Goal: Information Seeking & Learning: Check status

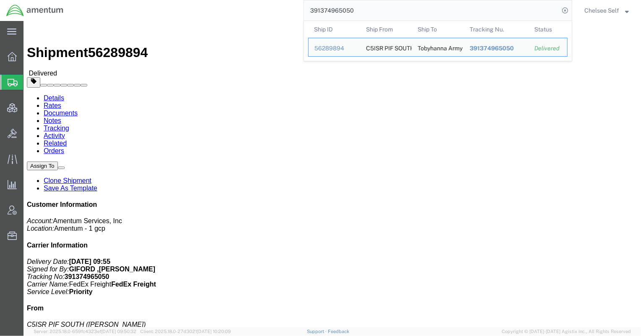
drag, startPoint x: 363, startPoint y: 14, endPoint x: 261, endPoint y: 15, distance: 102.4
click at [261, 15] on div "391374965050 Ship ID Ship From Ship To Tracking Nu. Status Ship ID 56289894 Shi…" at bounding box center [321, 10] width 502 height 21
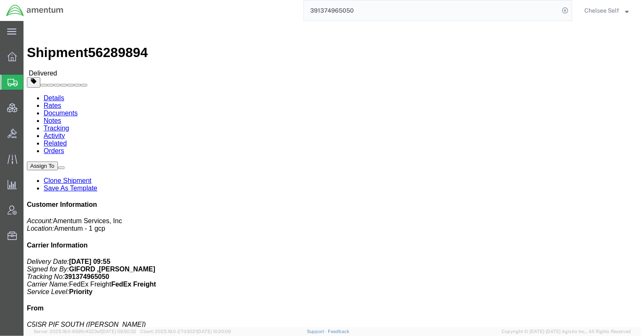
paste input "56501362"
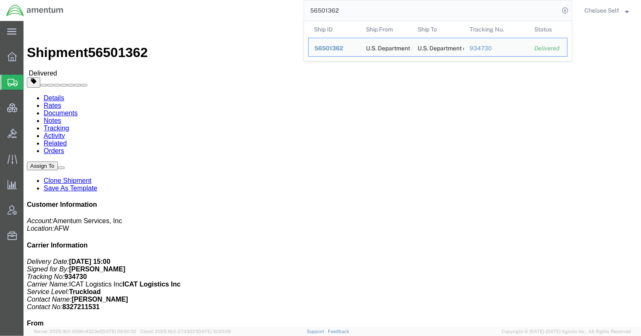
drag, startPoint x: 365, startPoint y: 12, endPoint x: 245, endPoint y: 1, distance: 119.7
click at [248, 1] on div "56501362 Ship ID Ship From Ship To Tracking Nu. Status Ship ID 56501362 Ship Fr…" at bounding box center [321, 10] width 502 height 21
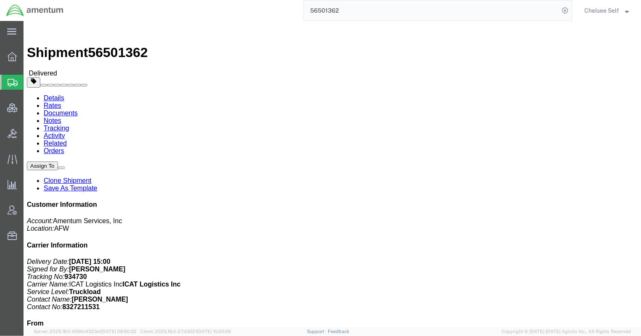
paste input "392288637577"
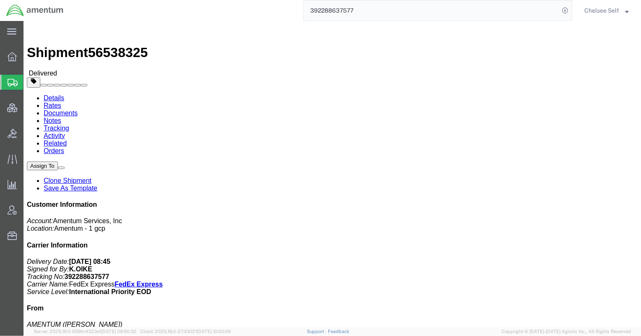
drag, startPoint x: 348, startPoint y: 96, endPoint x: 424, endPoint y: 99, distance: 76.4
click div "References Project Number: [DOMAIN_NAME] Department: USMC MQ-9 CLS Shipment Id …"
copy b "[DOMAIN_NAME]"
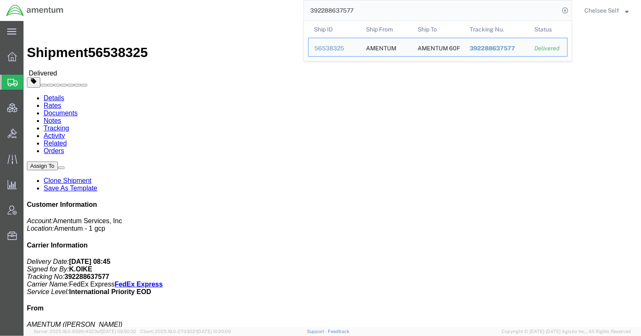
drag, startPoint x: 370, startPoint y: 10, endPoint x: 221, endPoint y: 13, distance: 149.0
click at [221, 13] on div "392288637577 Ship ID Ship From Ship To Tracking Nu. Status Ship ID 56538325 Shi…" at bounding box center [321, 10] width 502 height 21
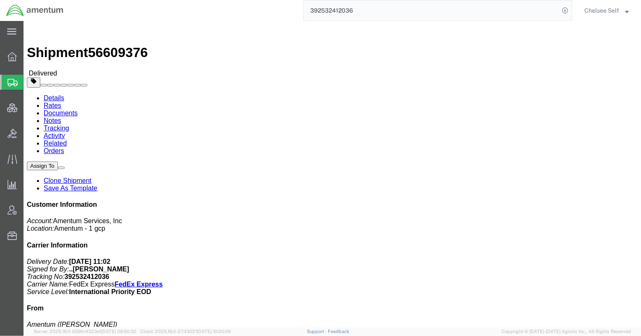
drag, startPoint x: 343, startPoint y: 99, endPoint x: 420, endPoint y: 98, distance: 76.4
click p "Project Number: 3459.1266.2.61.91.000.04 Department: [GEOGRAPHIC_DATA] General:…"
copy b "3459.1266.2.61.91.000.04"
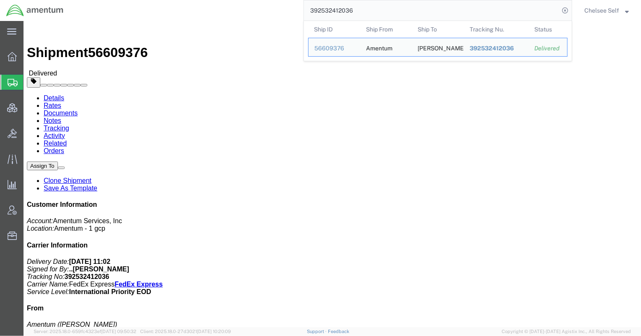
drag, startPoint x: 373, startPoint y: 10, endPoint x: 205, endPoint y: 8, distance: 167.9
click at [205, 8] on div "392532412036 Ship ID Ship From Ship To Tracking Nu. Status Ship ID 56609376 Shi…" at bounding box center [321, 10] width 502 height 21
drag, startPoint x: 370, startPoint y: 4, endPoint x: 229, endPoint y: -5, distance: 140.9
click at [229, 0] on html "main_menu Created with Sketch. Collapse Menu Overview Shipments Shipment Manage…" at bounding box center [320, 168] width 641 height 336
paste input "1596395847"
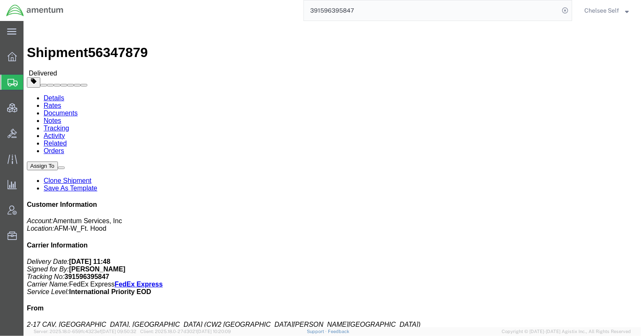
drag, startPoint x: 342, startPoint y: 109, endPoint x: 433, endPoint y: 111, distance: 90.7
click div "References Shipment Id Number: 56347879 Project Number: 4999.R.2521.BC.AZ.0K.CA…"
copy b "4999.R.2521.BC.AZ.0K.CAVA.00"
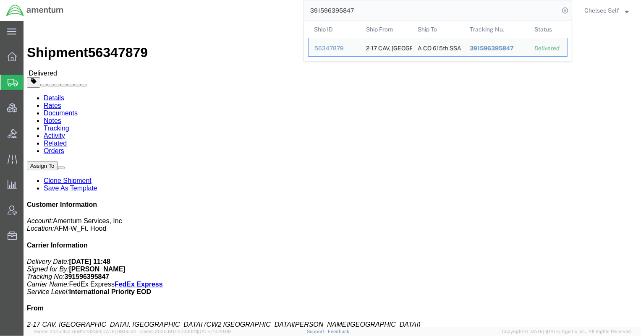
drag, startPoint x: 370, startPoint y: 10, endPoint x: 280, endPoint y: 5, distance: 89.5
click at [280, 5] on div "391596395847 Ship ID Ship From Ship To Tracking Nu. Status Ship ID 56347879 Shi…" at bounding box center [321, 10] width 502 height 21
paste input "2348541120"
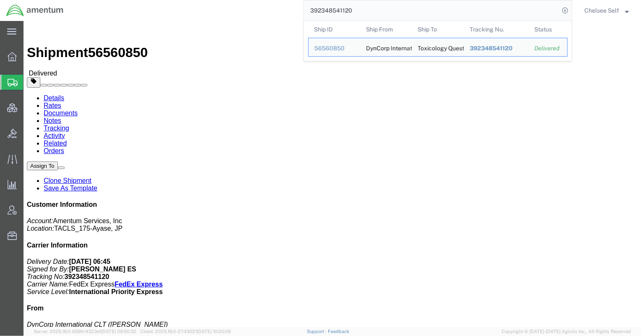
drag, startPoint x: 360, startPoint y: 9, endPoint x: 249, endPoint y: -1, distance: 111.2
click at [249, 0] on html "main_menu Created with Sketch. Collapse Menu Overview Shipments Shipment Manage…" at bounding box center [320, 168] width 641 height 336
paste input "513847481"
drag, startPoint x: 394, startPoint y: 17, endPoint x: 197, endPoint y: -4, distance: 197.9
click at [197, 0] on html "main_menu Created with Sketch. Collapse Menu Overview Shipments Shipment Manage…" at bounding box center [320, 168] width 641 height 336
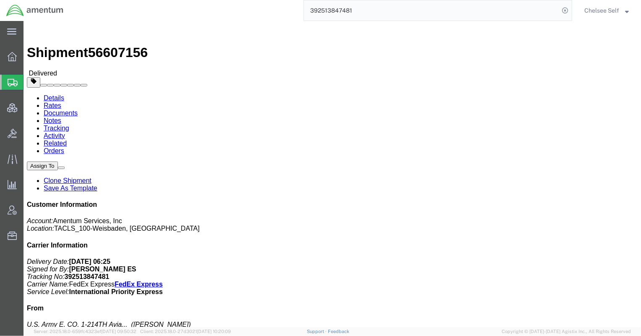
paste input "653507394"
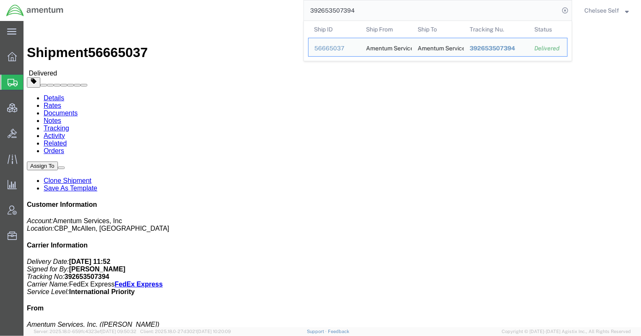
drag, startPoint x: 384, startPoint y: 9, endPoint x: 191, endPoint y: 2, distance: 193.2
click at [191, 2] on div "392653507394 Ship ID Ship From Ship To Tracking Nu. Status Ship ID 56665037 Shi…" at bounding box center [321, 10] width 502 height 21
paste input "403557779841"
drag, startPoint x: 414, startPoint y: 10, endPoint x: 193, endPoint y: 1, distance: 220.5
click at [193, 1] on div "403557779841 Ship ID Ship From Ship To Tracking Nu. Status Ship ID 56612360 Shi…" at bounding box center [321, 10] width 502 height 21
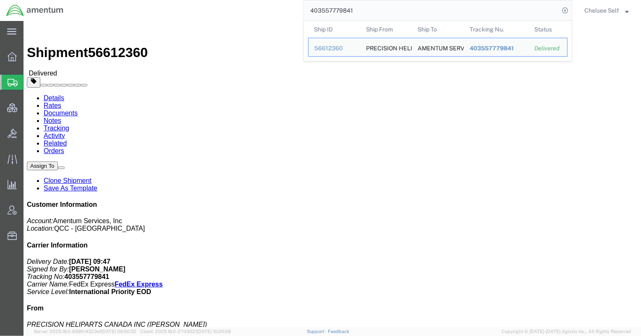
paste input "883811090142"
drag, startPoint x: 364, startPoint y: 10, endPoint x: 204, endPoint y: 5, distance: 160.0
click at [204, 5] on div "883811090142 Ship ID Ship From Ship To Tracking Nu. Status Ship ID 56593201 Shi…" at bounding box center [321, 10] width 502 height 21
paste input "90941540"
drag, startPoint x: 374, startPoint y: 10, endPoint x: 251, endPoint y: 7, distance: 123.4
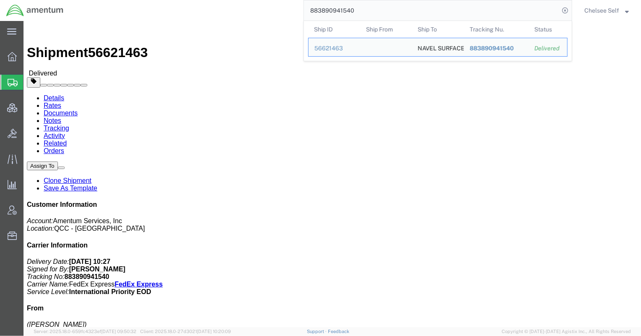
click at [251, 7] on div "883890941540 Ship ID Ship From Ship To Tracking Nu. Status Ship ID 56621463 Shi…" at bounding box center [321, 10] width 502 height 21
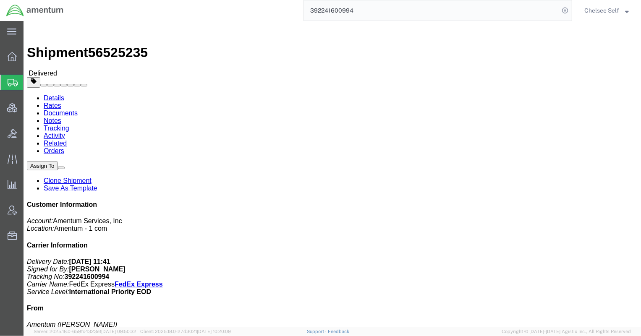
drag, startPoint x: 344, startPoint y: 98, endPoint x: 415, endPoint y: 100, distance: 71.8
click p "Shipment Id Number: 401C.00.00.C.FS00.0000 Department: [PERSON_NAME] Customer R…"
copy b "401C.00.00.C.FS00.0000"
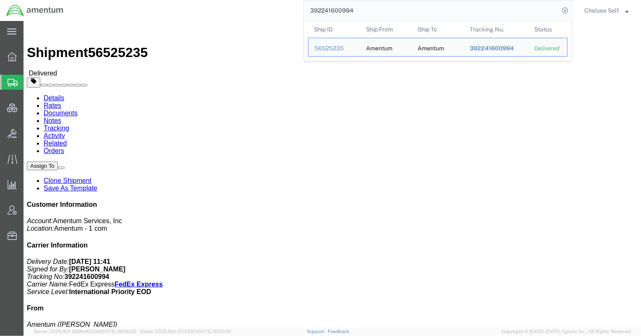
drag, startPoint x: 404, startPoint y: 12, endPoint x: 219, endPoint y: -2, distance: 185.2
click at [219, 0] on html "main_menu Created with Sketch. Collapse Menu Overview Shipments Shipment Manage…" at bounding box center [320, 168] width 641 height 336
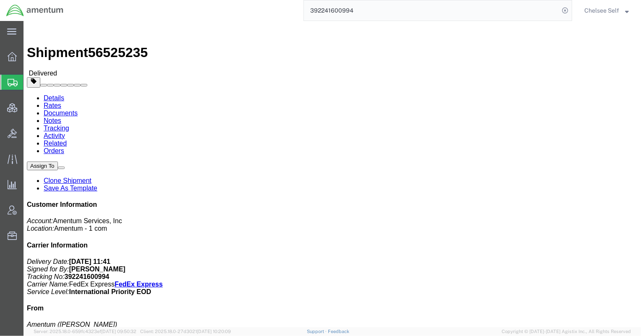
paste input "519682773"
type input "392519682773"
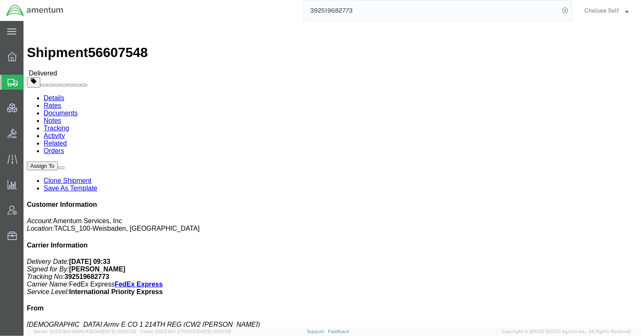
drag, startPoint x: 343, startPoint y: 126, endPoint x: 443, endPoint y: 123, distance: 99.9
click div "References Customer Ref: DCO-25238-167376 Booking Number: DCO-25238-167376 Proj…"
copy b "4857.1.2103.00.00.00.000.FRE"
